Goal: Navigation & Orientation: Find specific page/section

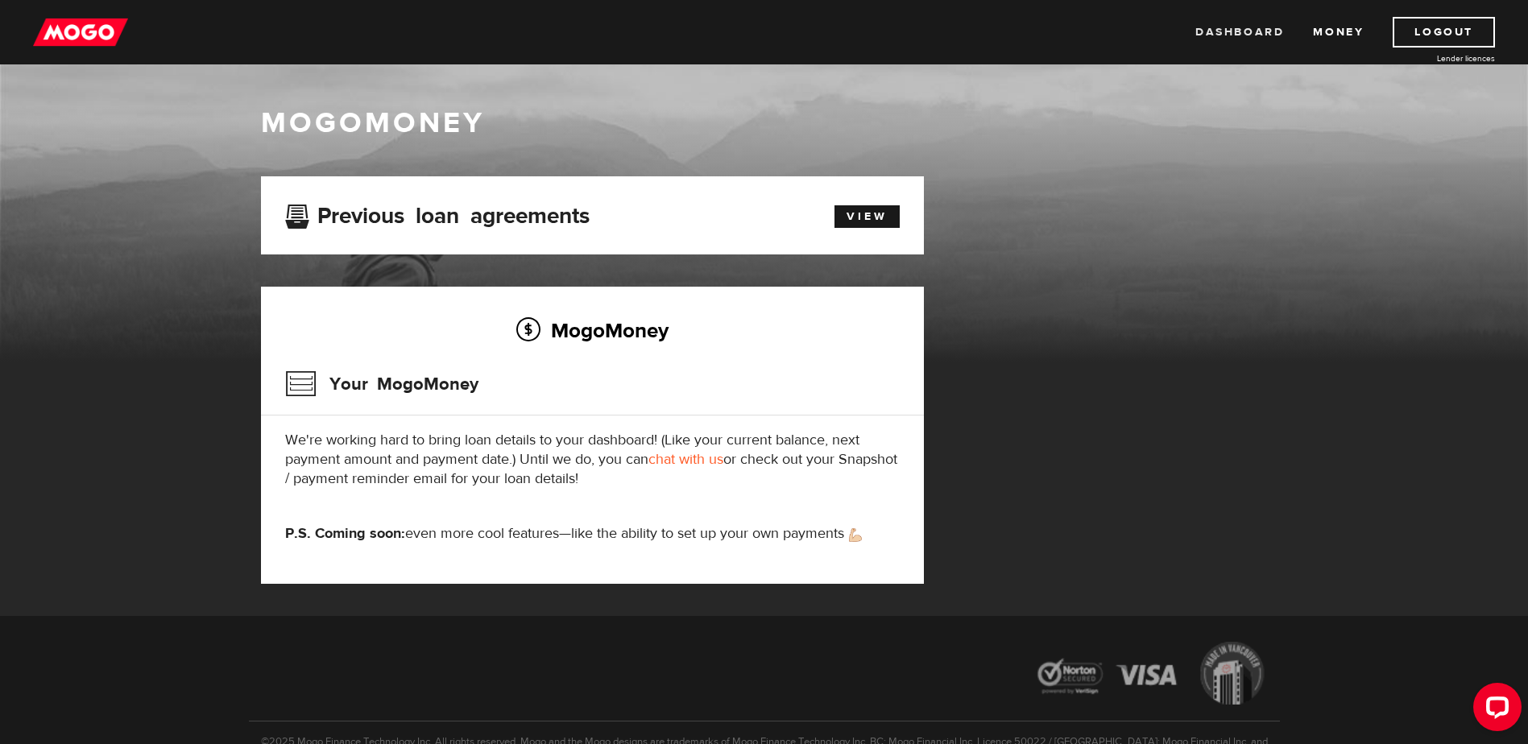
click at [1249, 39] on link "Dashboard" at bounding box center [1240, 32] width 89 height 31
click at [1337, 36] on link "Money" at bounding box center [1338, 32] width 51 height 31
click at [847, 218] on link "View" at bounding box center [867, 216] width 65 height 23
